Goal: Communication & Community: Ask a question

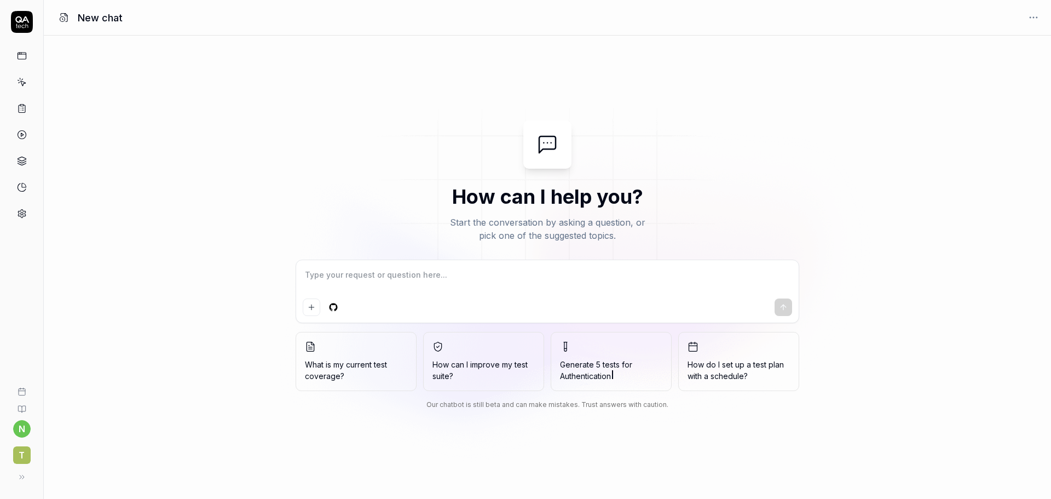
type textarea "*"
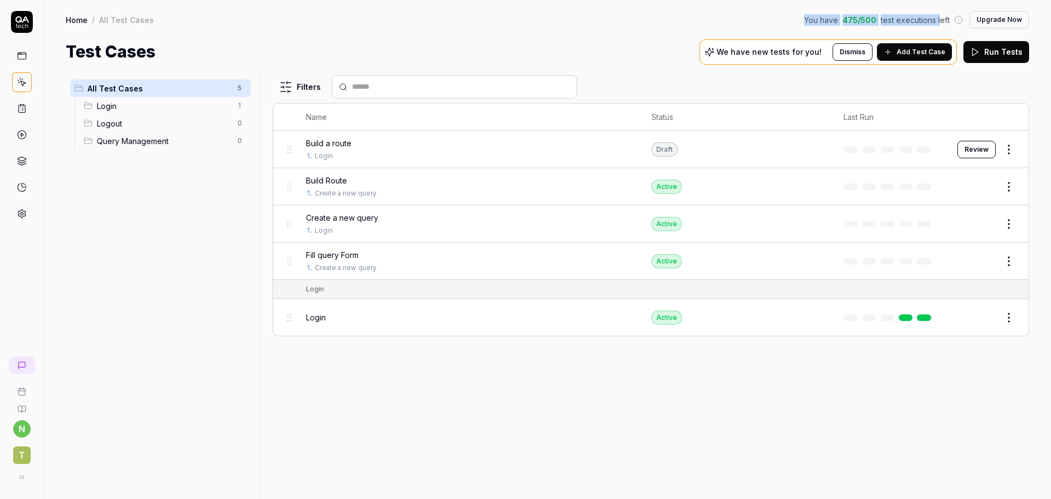
drag, startPoint x: 942, startPoint y: 21, endPoint x: 772, endPoint y: 22, distance: 170.3
click at [772, 22] on div "Home / All Test Cases You have 475 / 500 test executions left Upgrade Now" at bounding box center [548, 20] width 964 height 18
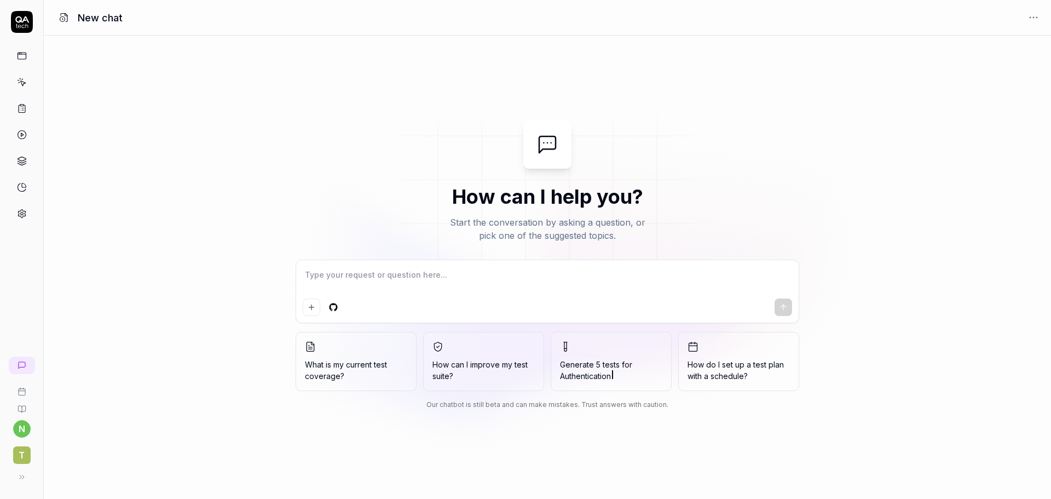
type textarea "*"
